Goal: Task Accomplishment & Management: Manage account settings

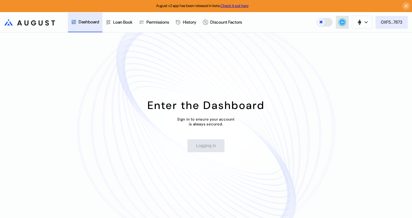
click at [395, 22] on div "0XF5...7873" at bounding box center [391, 22] width 21 height 6
click at [386, 23] on div "0XF5...7873" at bounding box center [391, 22] width 21 height 6
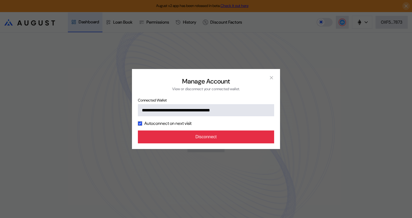
click at [240, 136] on button "Disconnect" at bounding box center [206, 137] width 136 height 13
